Goal: Find specific page/section

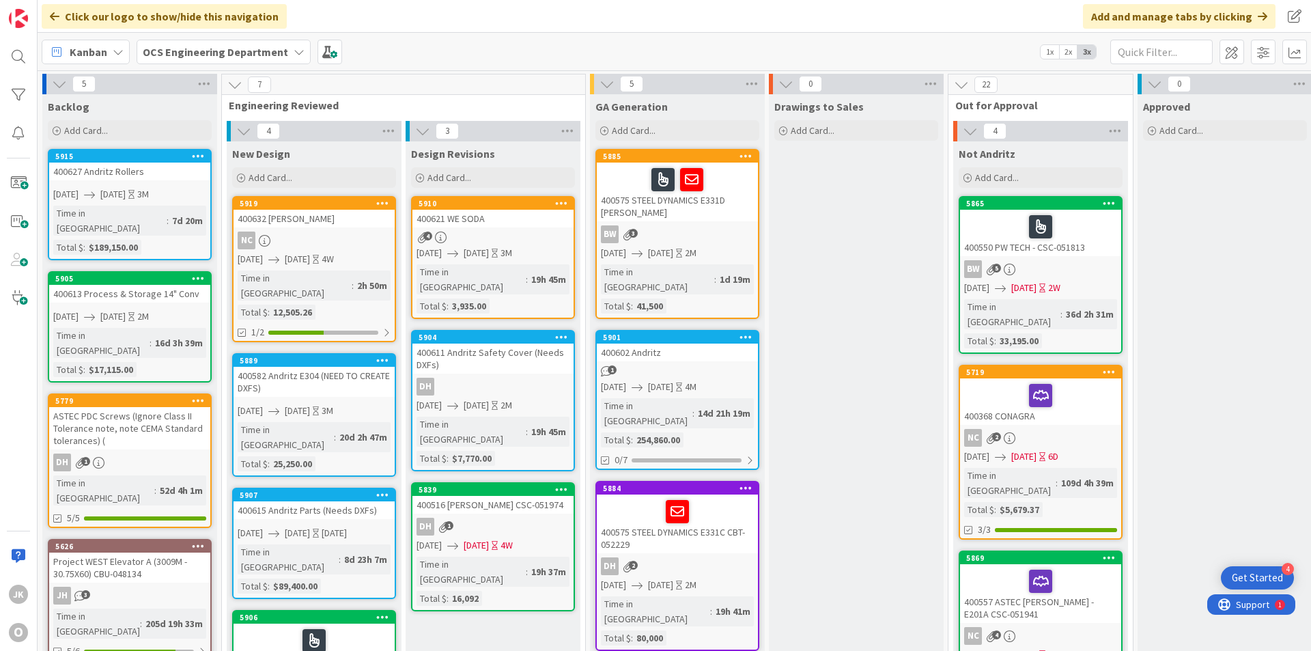
scroll to position [0, 1184]
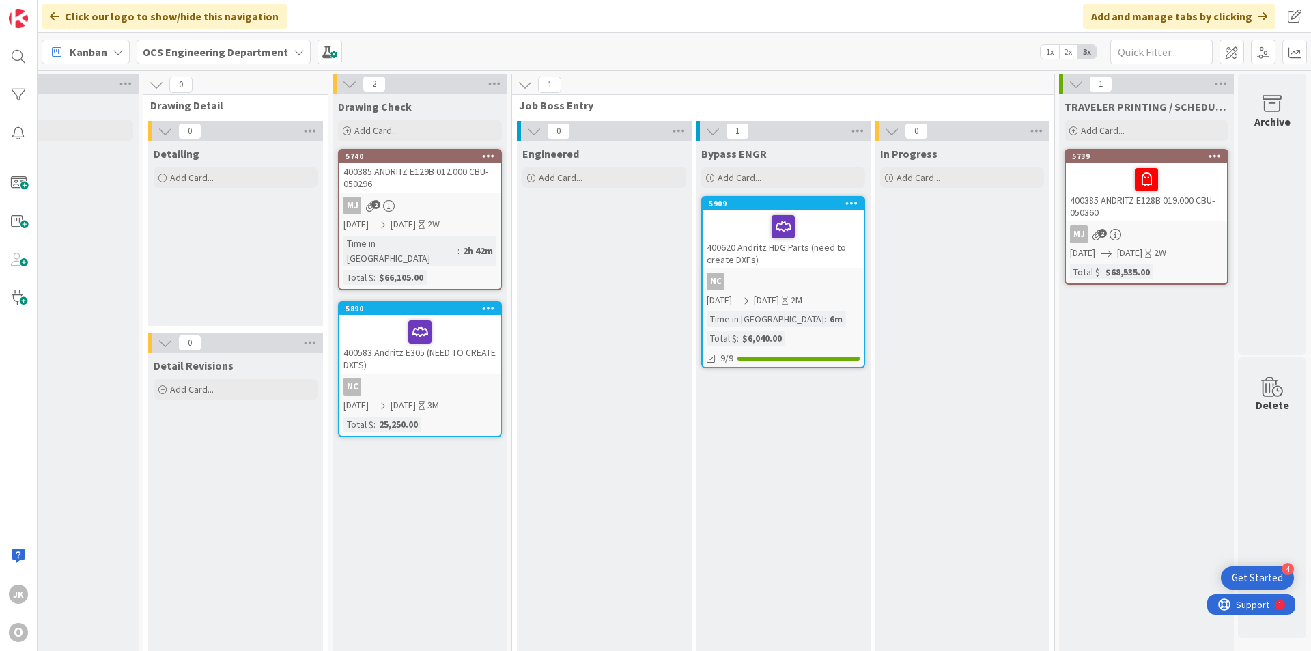
click at [806, 232] on div at bounding box center [783, 226] width 153 height 29
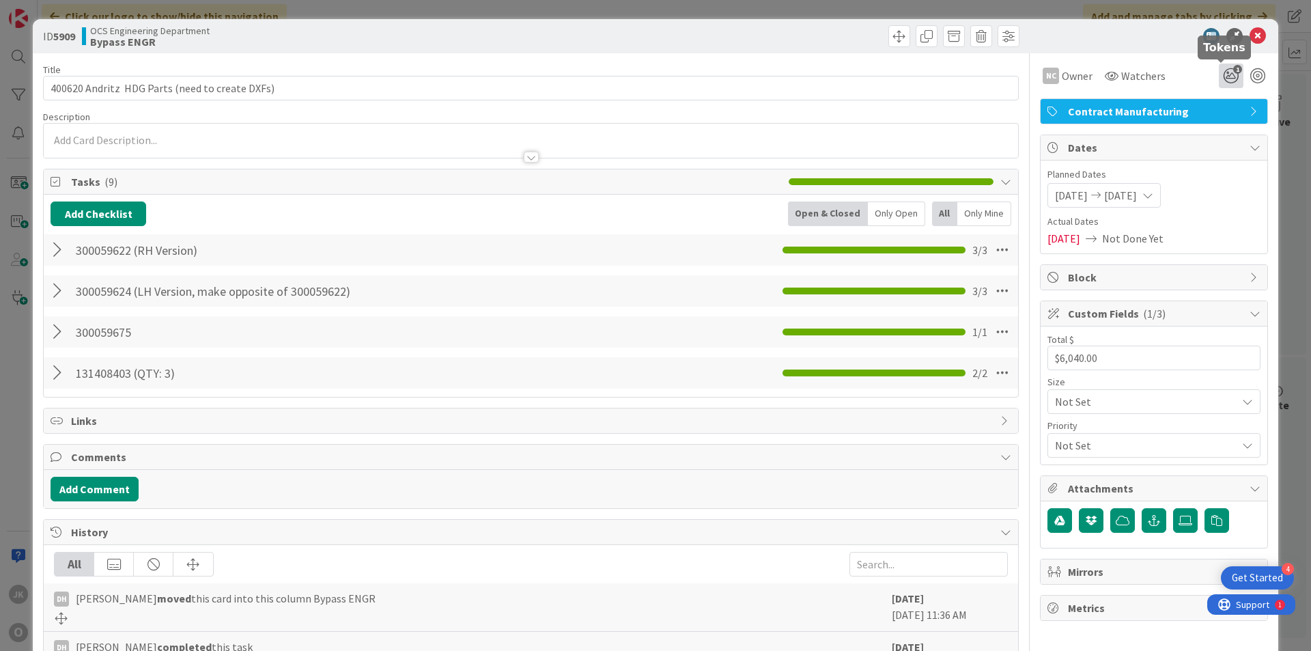
click at [1222, 73] on icon "1" at bounding box center [1231, 76] width 25 height 25
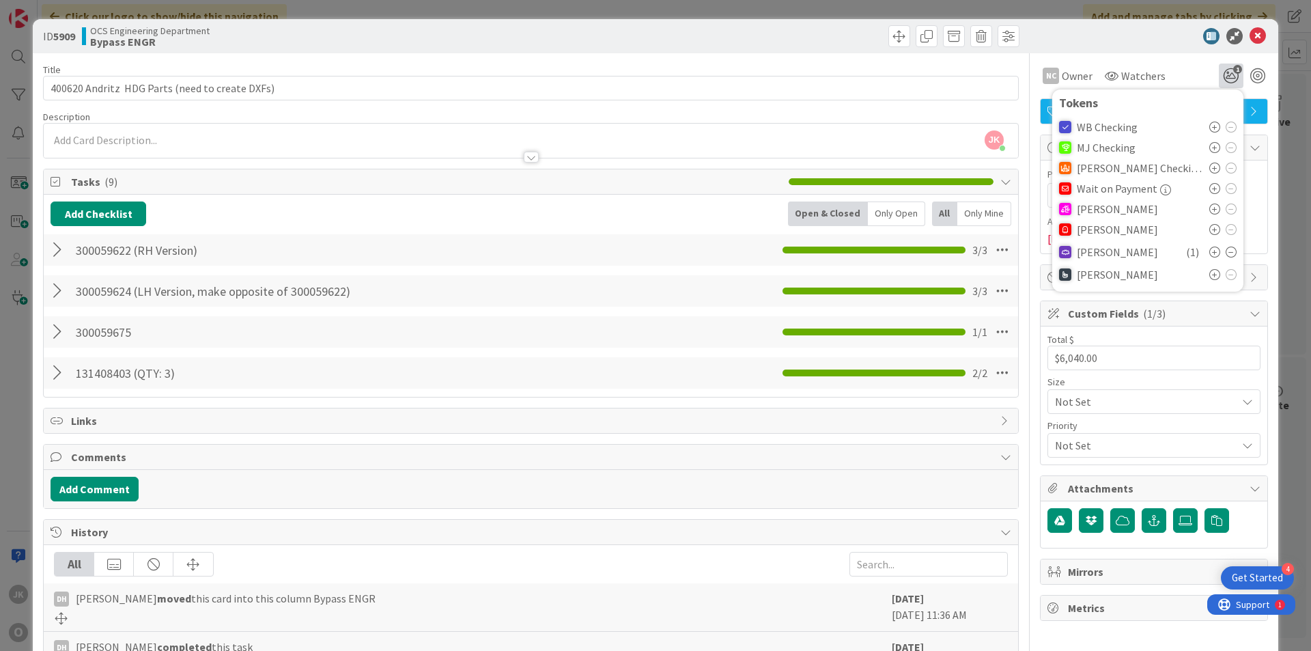
click at [1209, 213] on icon at bounding box center [1214, 208] width 11 height 11
click at [1246, 27] on div "ID 5909 OCS Engineering Department Bypass ENGR" at bounding box center [656, 36] width 1246 height 34
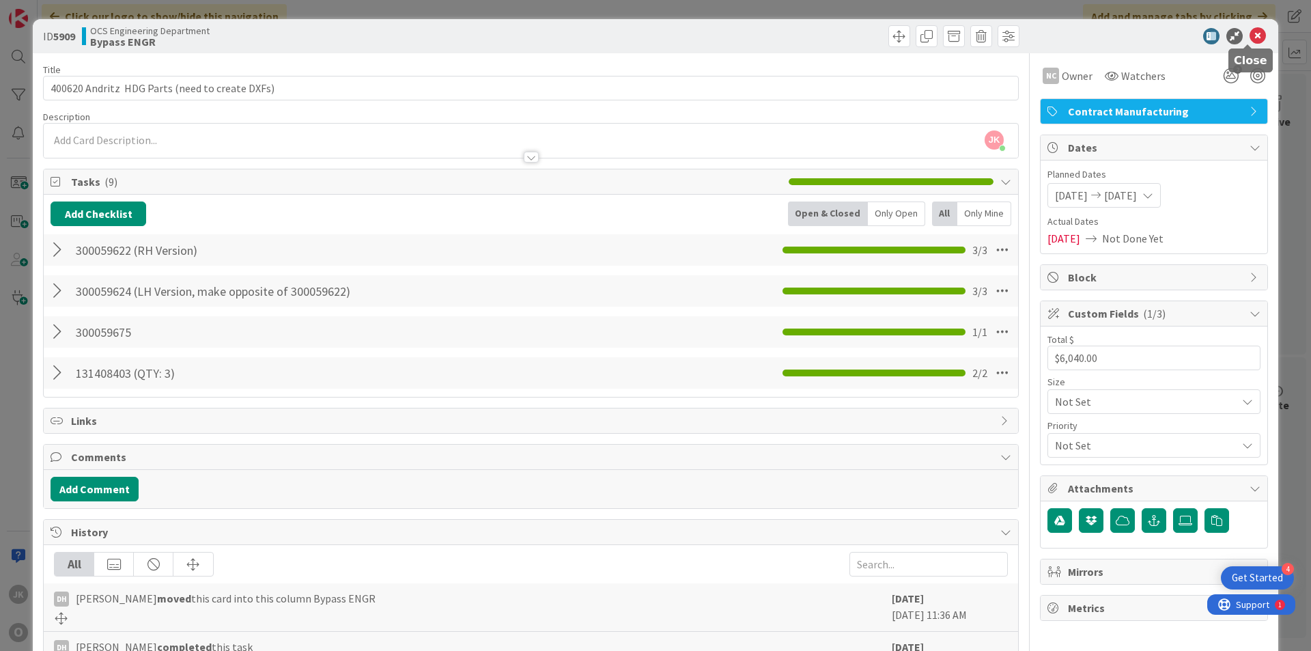
click at [1250, 35] on icon at bounding box center [1258, 36] width 16 height 16
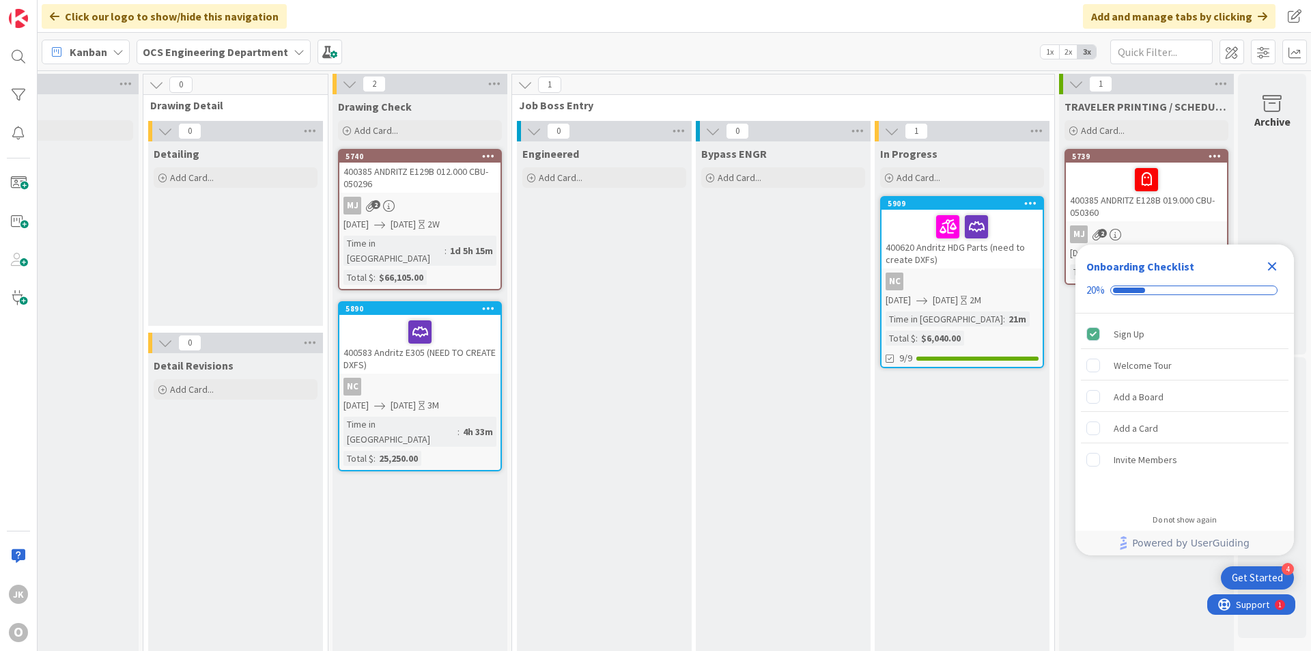
click at [1274, 268] on icon "Close Checklist" at bounding box center [1272, 266] width 9 height 9
